Goal: Complete application form

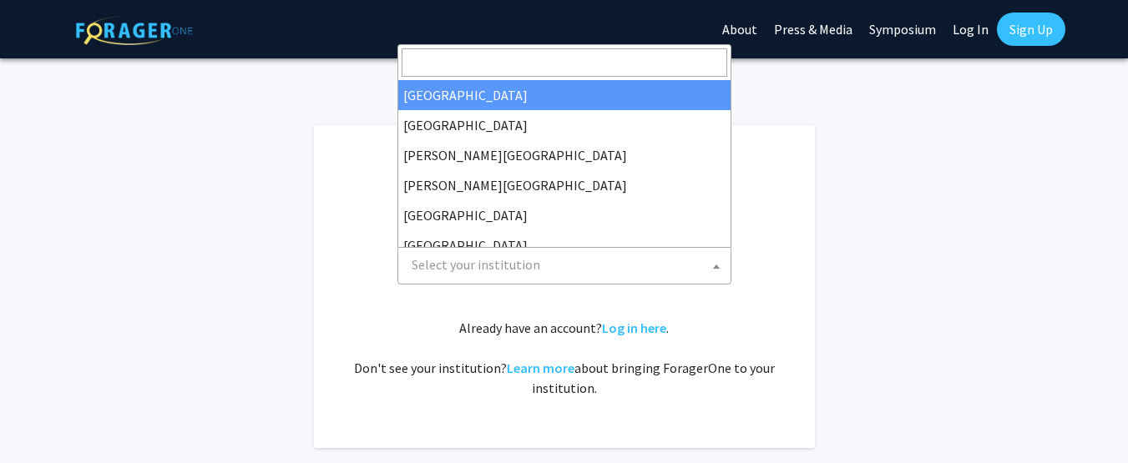
click at [716, 275] on span at bounding box center [716, 266] width 17 height 37
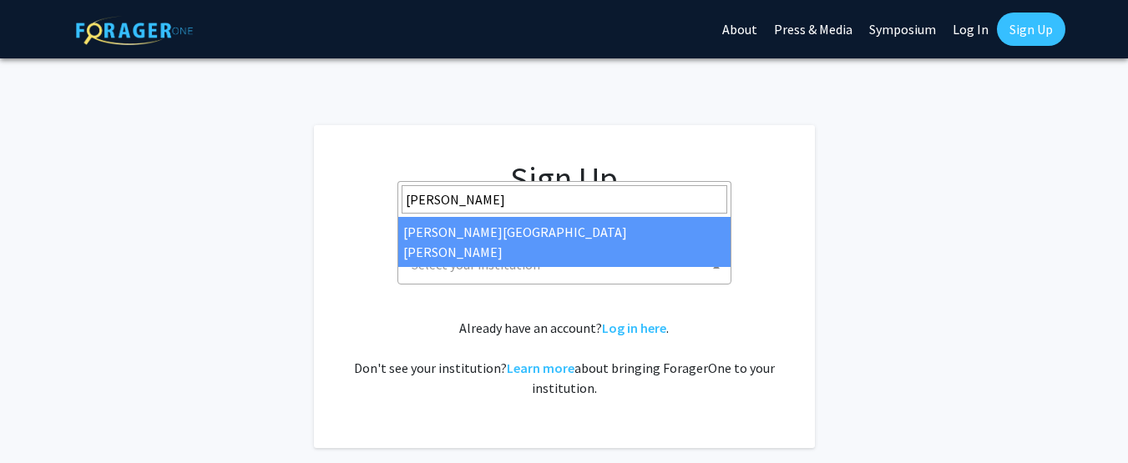
type input "johns"
select select "1"
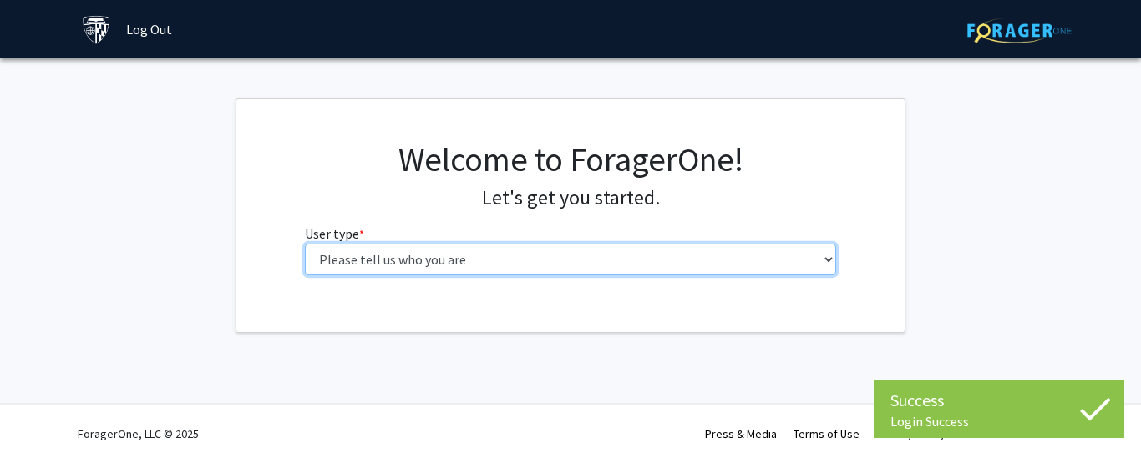
click at [484, 270] on select "Please tell us who you are Undergraduate Student Master's Student Doctoral Cand…" at bounding box center [571, 260] width 532 height 32
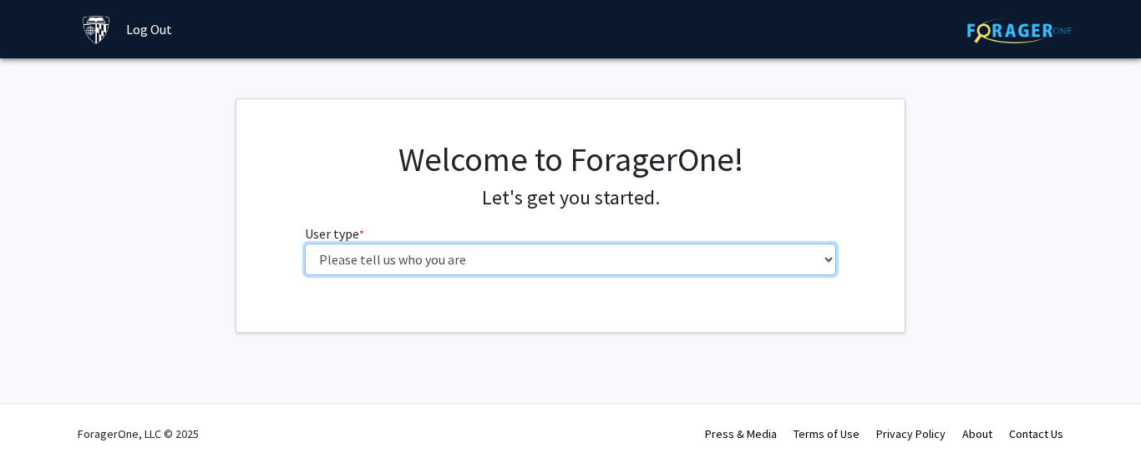
select select "2: masters"
click at [305, 244] on select "Please tell us who you are Undergraduate Student Master's Student Doctoral Cand…" at bounding box center [571, 260] width 532 height 32
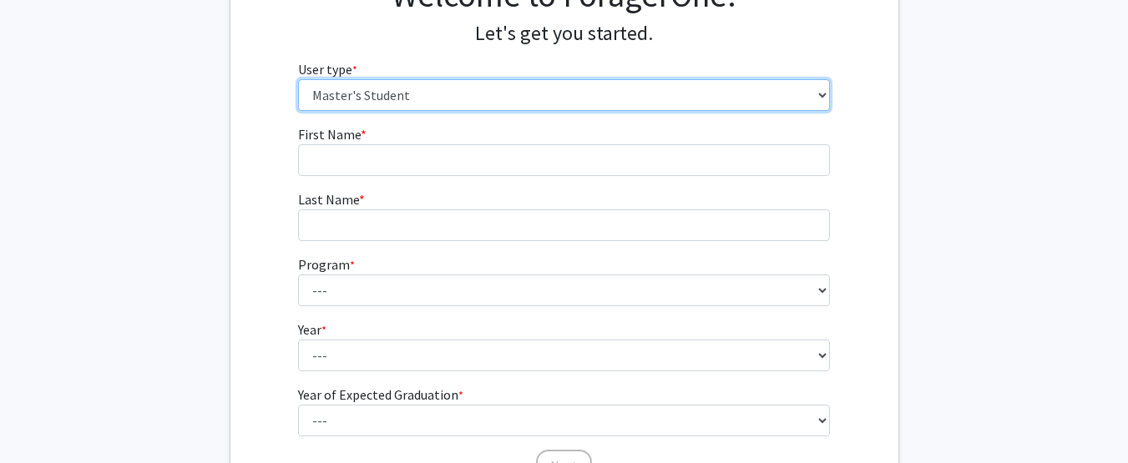
scroll to position [159, 0]
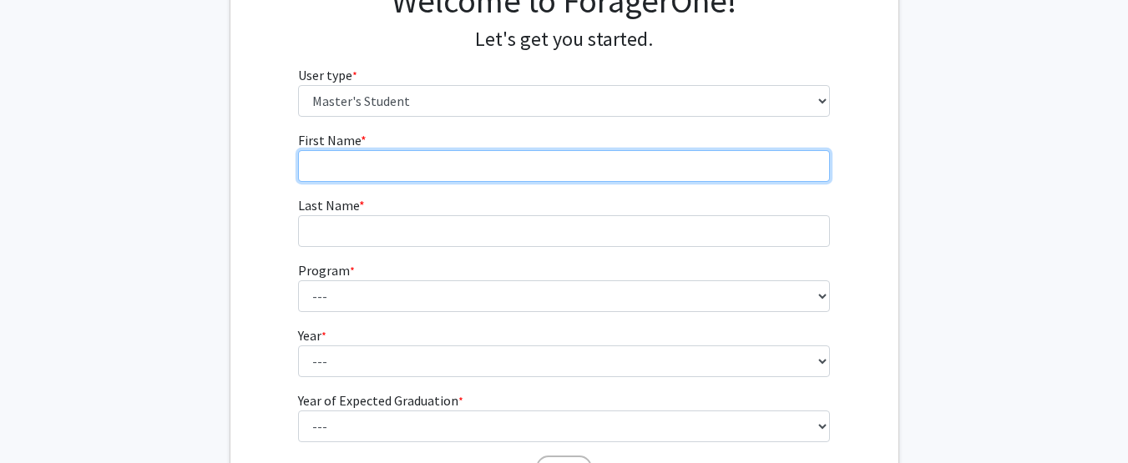
click at [453, 159] on input "First Name * required" at bounding box center [564, 166] width 532 height 32
type input "[PERSON_NAME]"
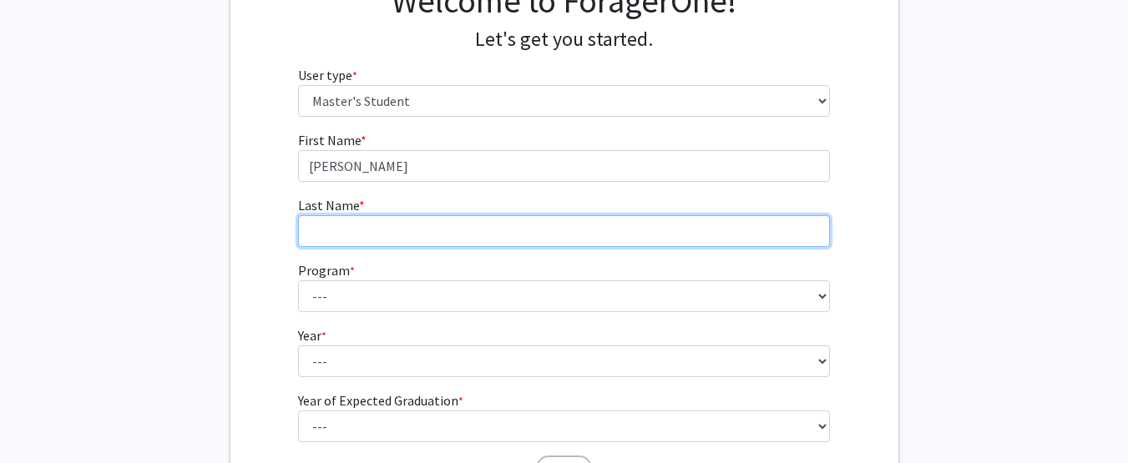
click at [407, 237] on input "Last Name * required" at bounding box center [564, 231] width 532 height 32
type input "[PERSON_NAME]"
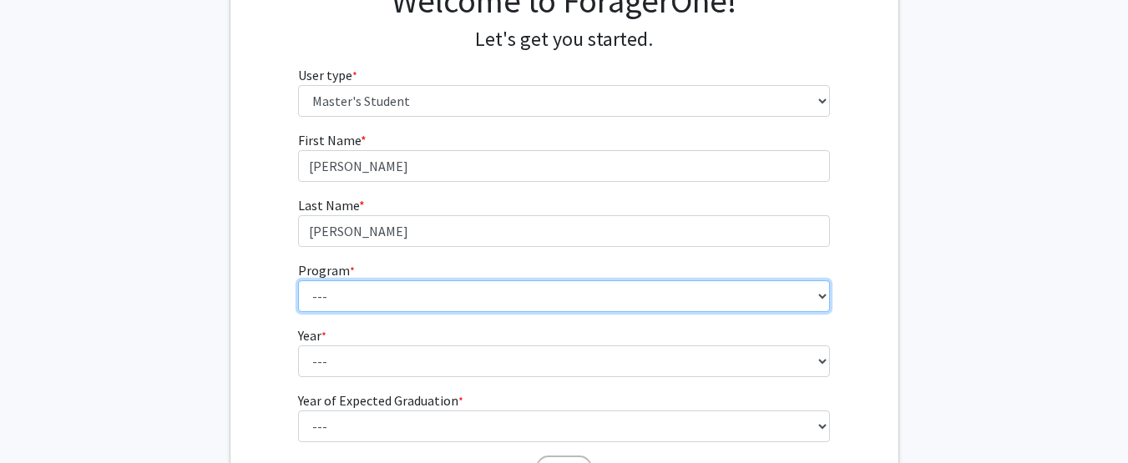
click at [413, 300] on select "--- Anatomy Education Applied and Computational Mathematics Applied Biomedical …" at bounding box center [564, 297] width 532 height 32
select select "46: 35"
click at [298, 281] on select "--- Anatomy Education Applied and Computational Mathematics Applied Biomedical …" at bounding box center [564, 297] width 532 height 32
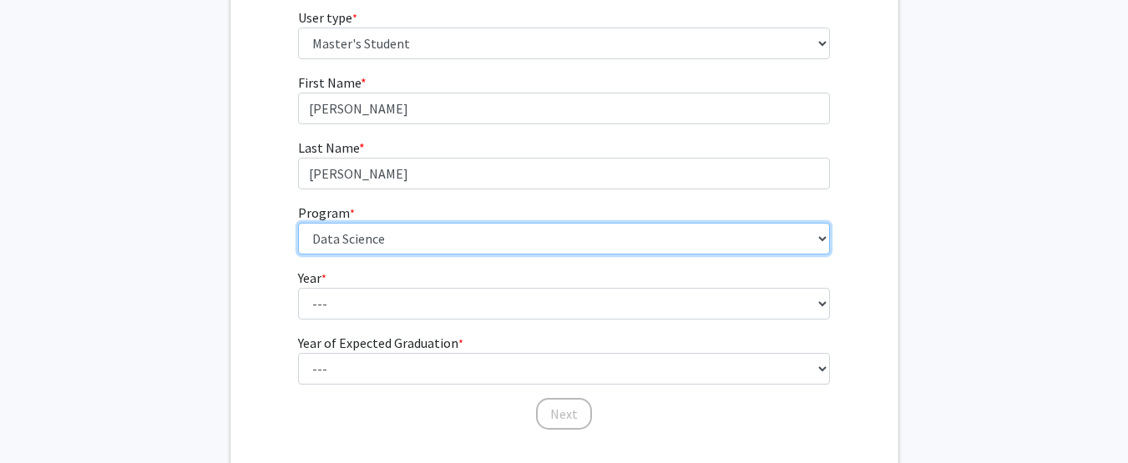
scroll to position [242, 0]
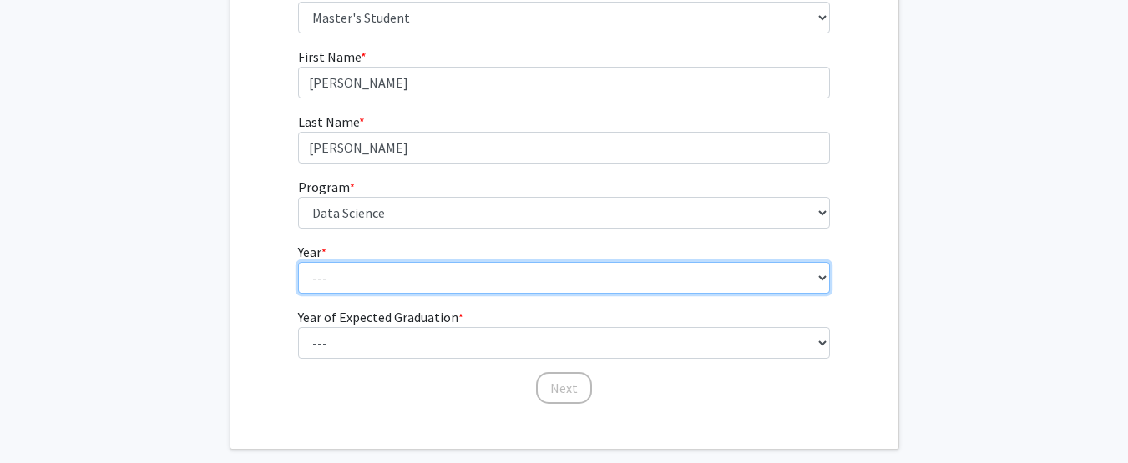
click at [368, 269] on select "--- First Year Second Year" at bounding box center [564, 278] width 532 height 32
select select "1: first_year"
click at [298, 262] on select "--- First Year Second Year" at bounding box center [564, 278] width 532 height 32
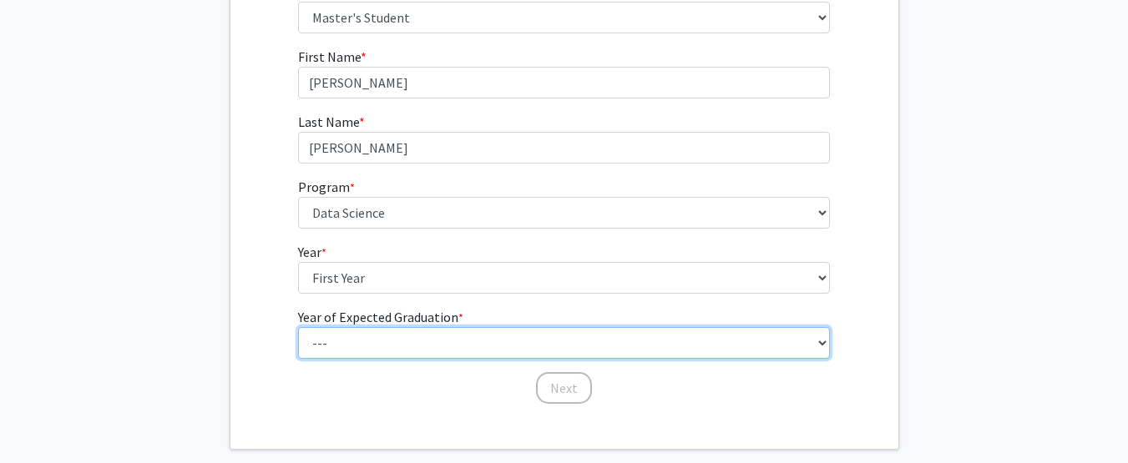
click at [362, 354] on select "--- 2025 2026 2027 2028 2029 2030 2031 2032 2033 2034" at bounding box center [564, 343] width 532 height 32
select select "3: 2027"
click at [298, 327] on select "--- 2025 2026 2027 2028 2029 2030 2031 2032 2033 2034" at bounding box center [564, 343] width 532 height 32
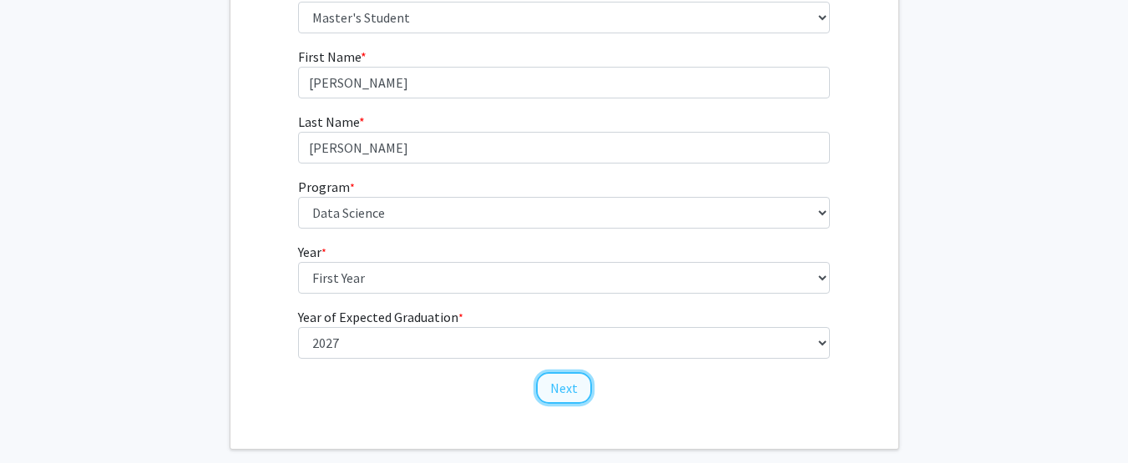
click at [565, 387] on button "Next" at bounding box center [564, 388] width 56 height 32
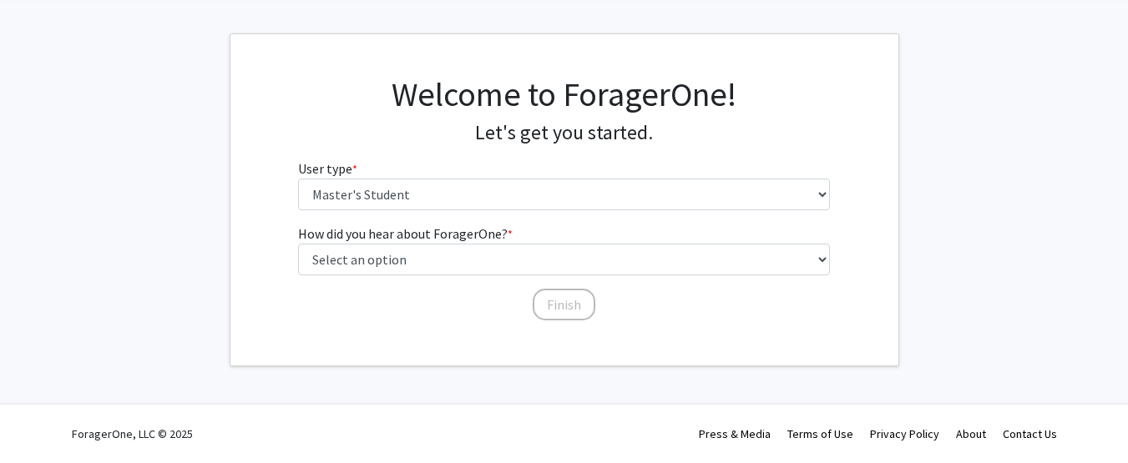
scroll to position [65, 0]
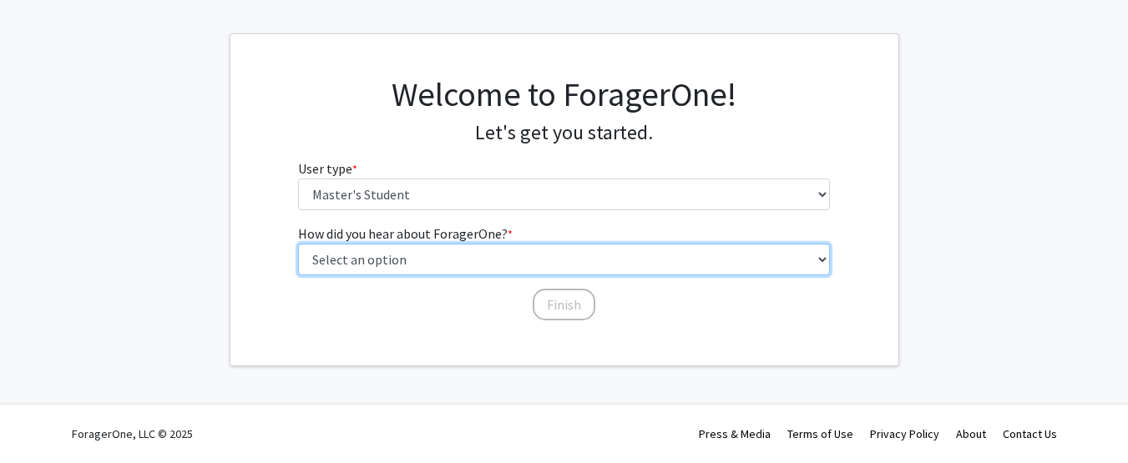
click at [514, 267] on select "Select an option Peer/student recommendation Faculty/staff recommendation Unive…" at bounding box center [564, 260] width 532 height 32
select select "3: university_website"
click at [298, 244] on select "Select an option Peer/student recommendation Faculty/staff recommendation Unive…" at bounding box center [564, 260] width 532 height 32
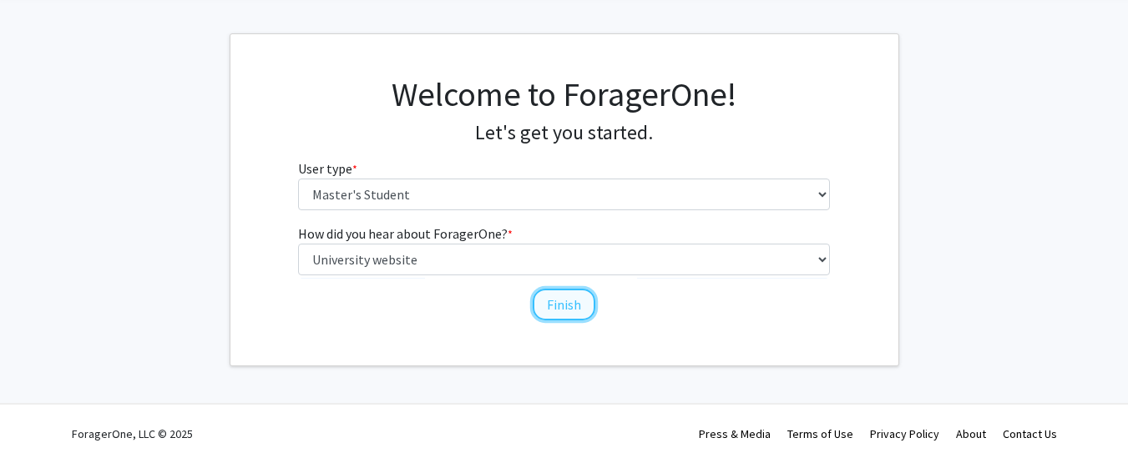
click at [582, 309] on button "Finish" at bounding box center [564, 305] width 63 height 32
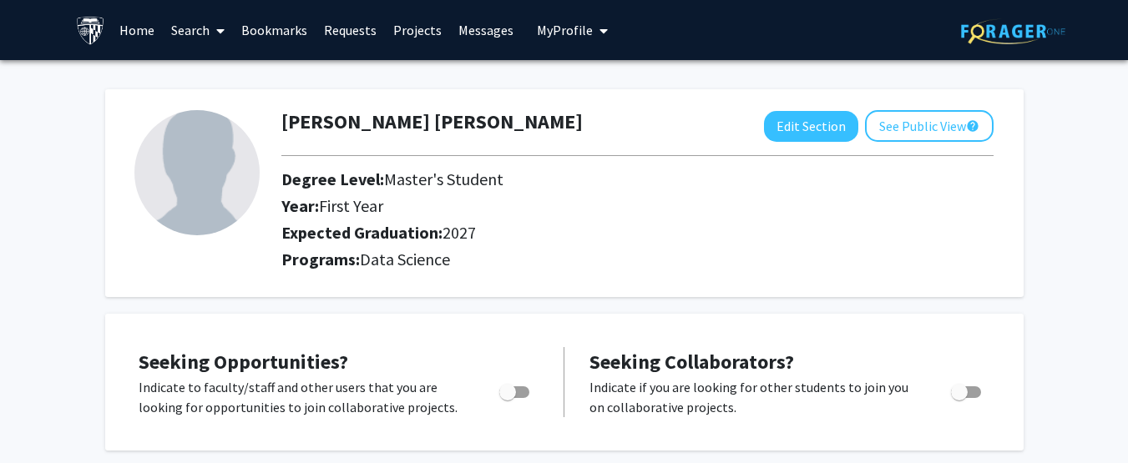
click at [286, 28] on link "Bookmarks" at bounding box center [274, 30] width 83 height 58
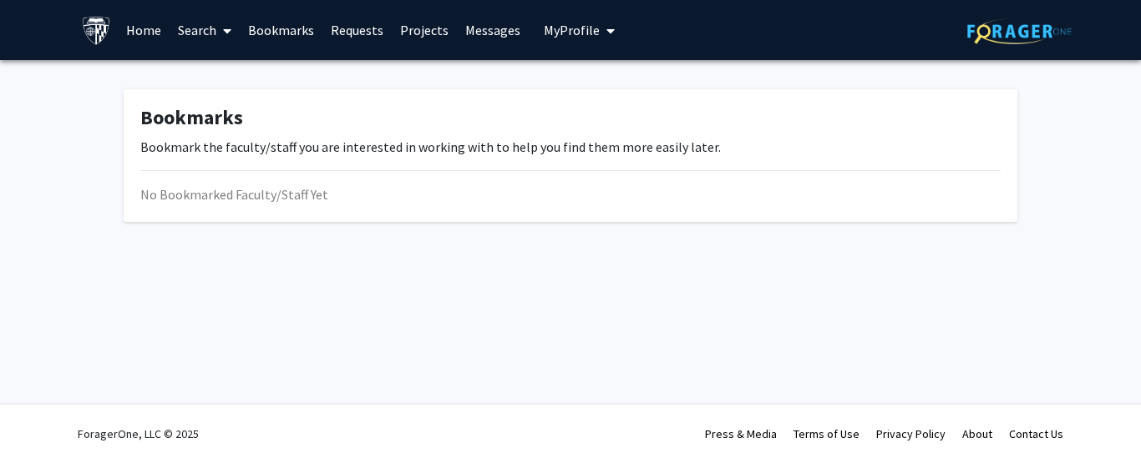
click at [431, 39] on link "Projects" at bounding box center [424, 30] width 65 height 58
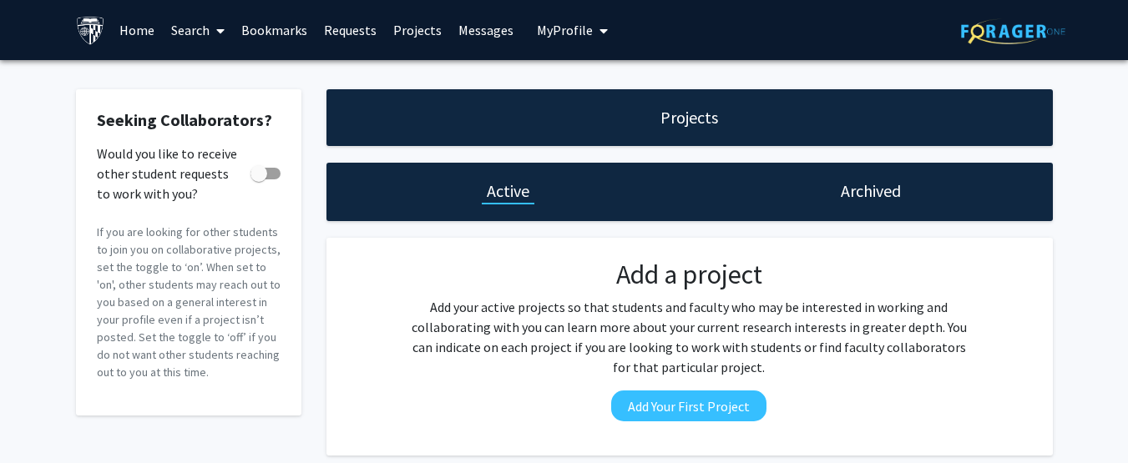
click at [488, 24] on link "Messages" at bounding box center [486, 30] width 72 height 58
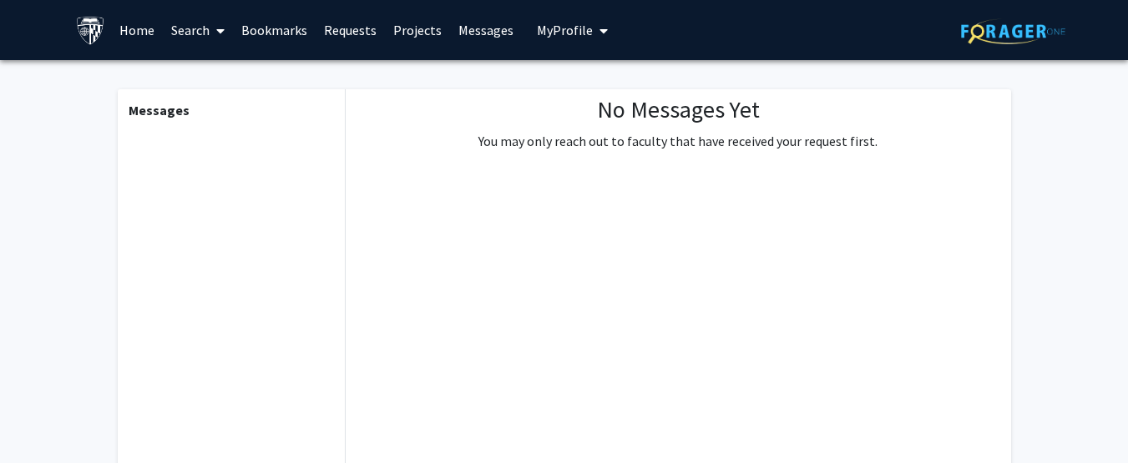
click at [559, 33] on span "My Profile" at bounding box center [565, 30] width 56 height 17
